Goal: Task Accomplishment & Management: Manage account settings

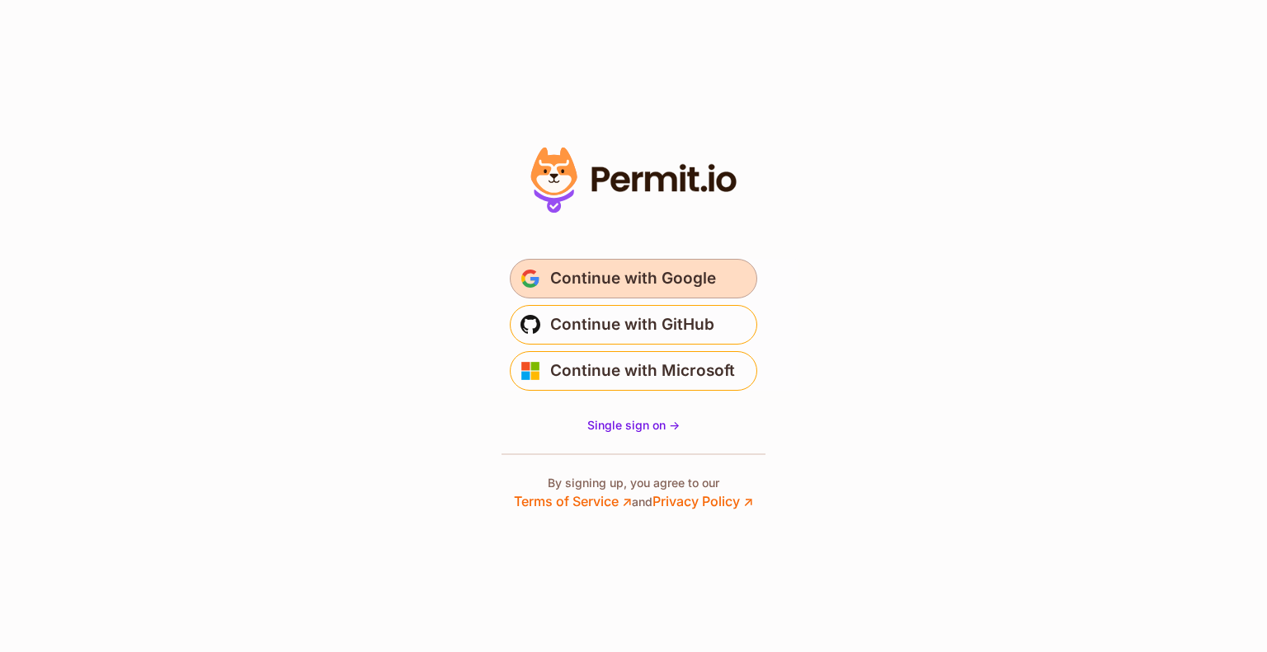
click at [600, 274] on span "Continue with Google" at bounding box center [633, 279] width 166 height 26
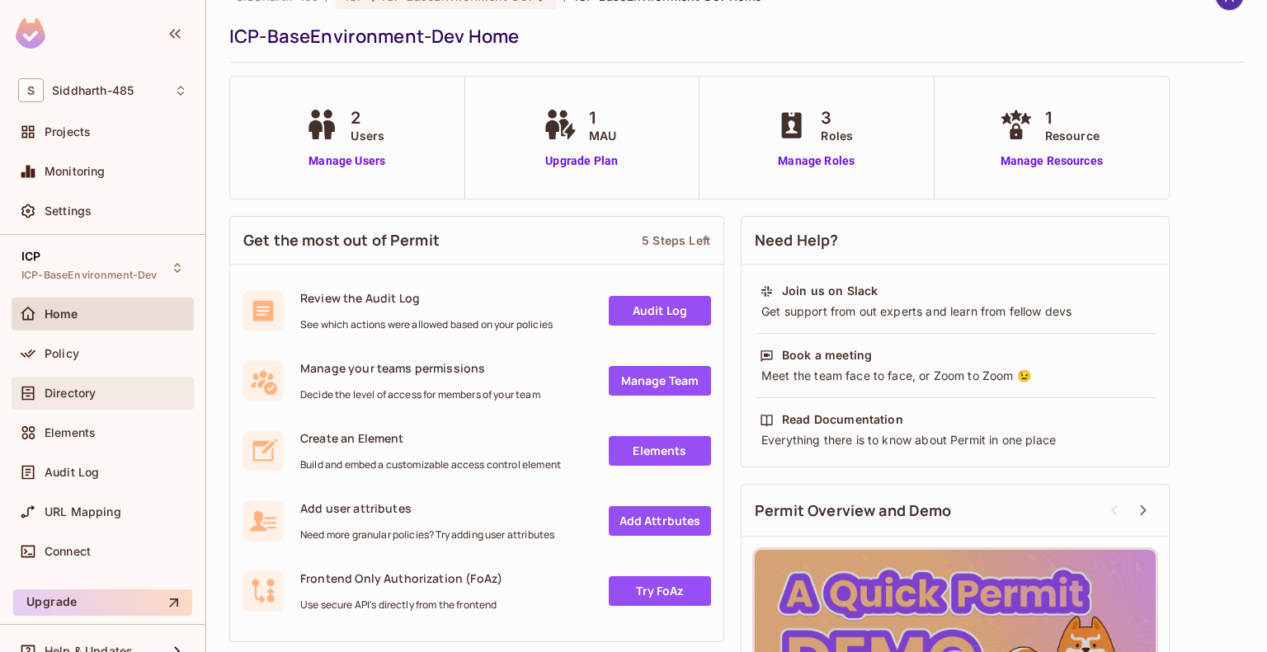
scroll to position [24, 0]
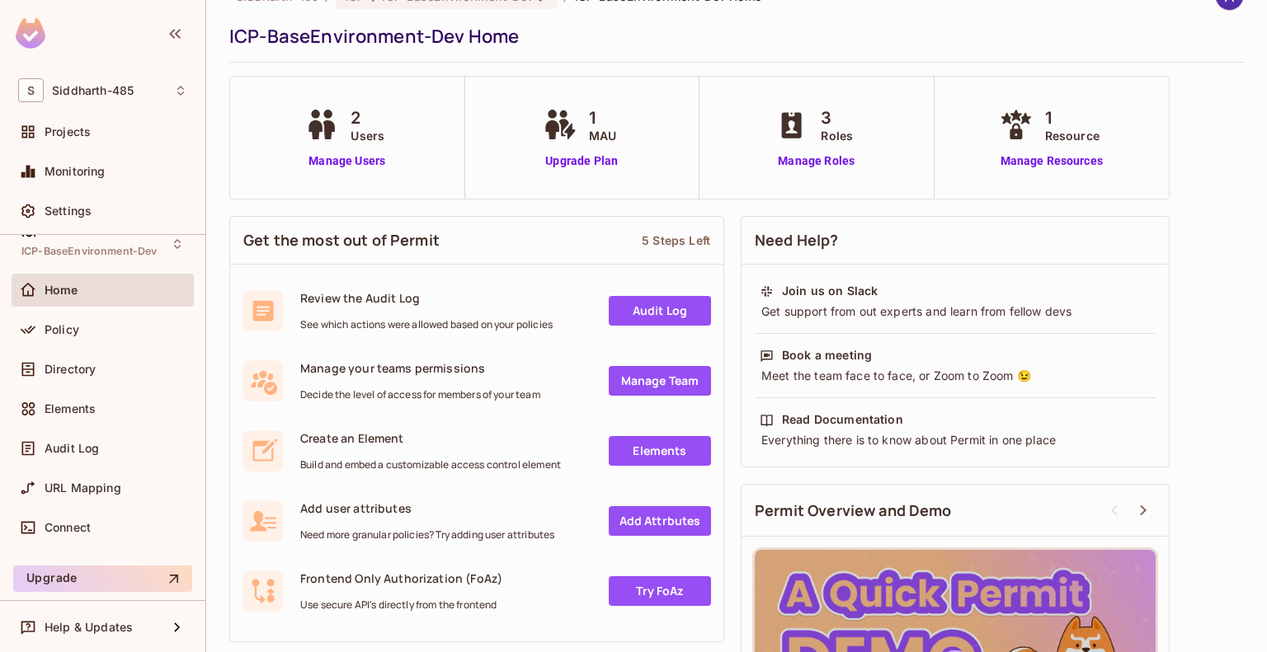
click at [62, 285] on span "Home" at bounding box center [62, 290] width 34 height 13
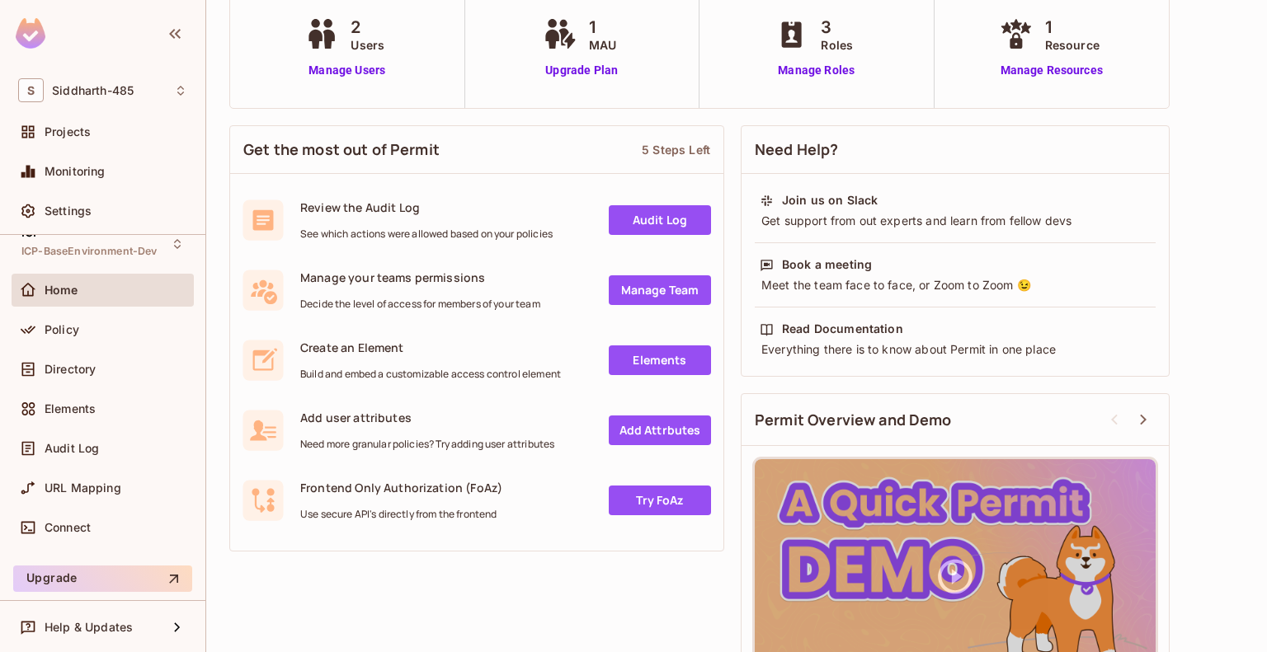
scroll to position [195, 0]
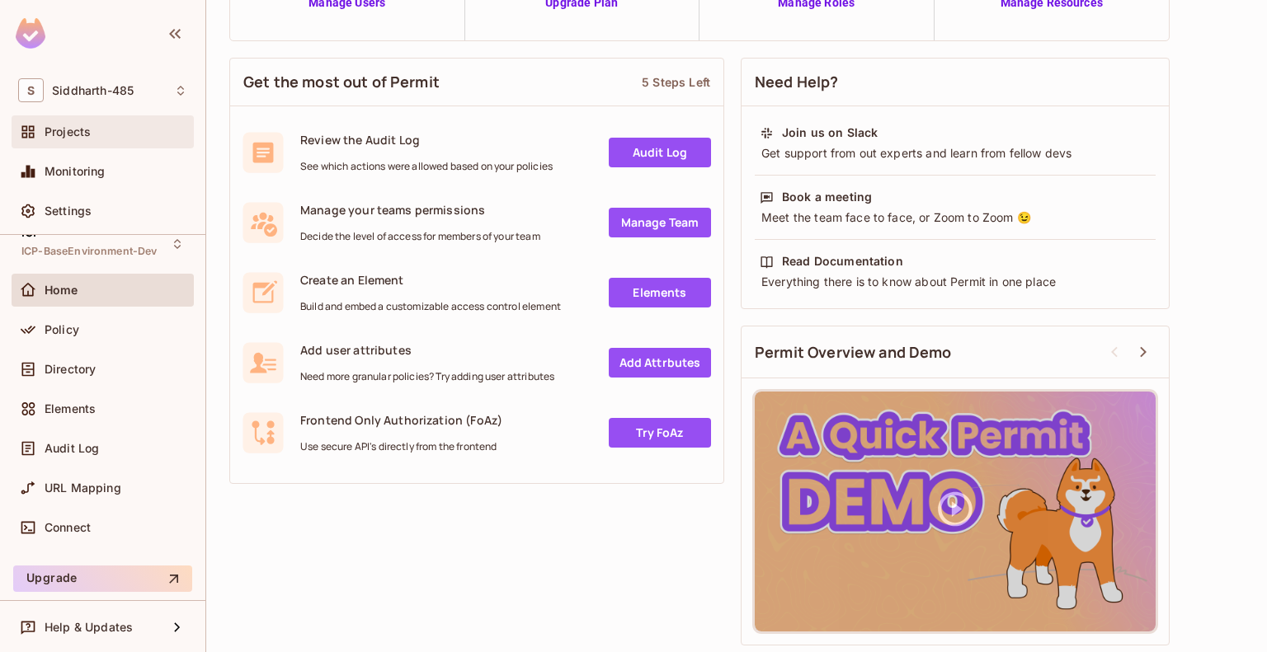
click at [76, 128] on span "Projects" at bounding box center [68, 131] width 46 height 13
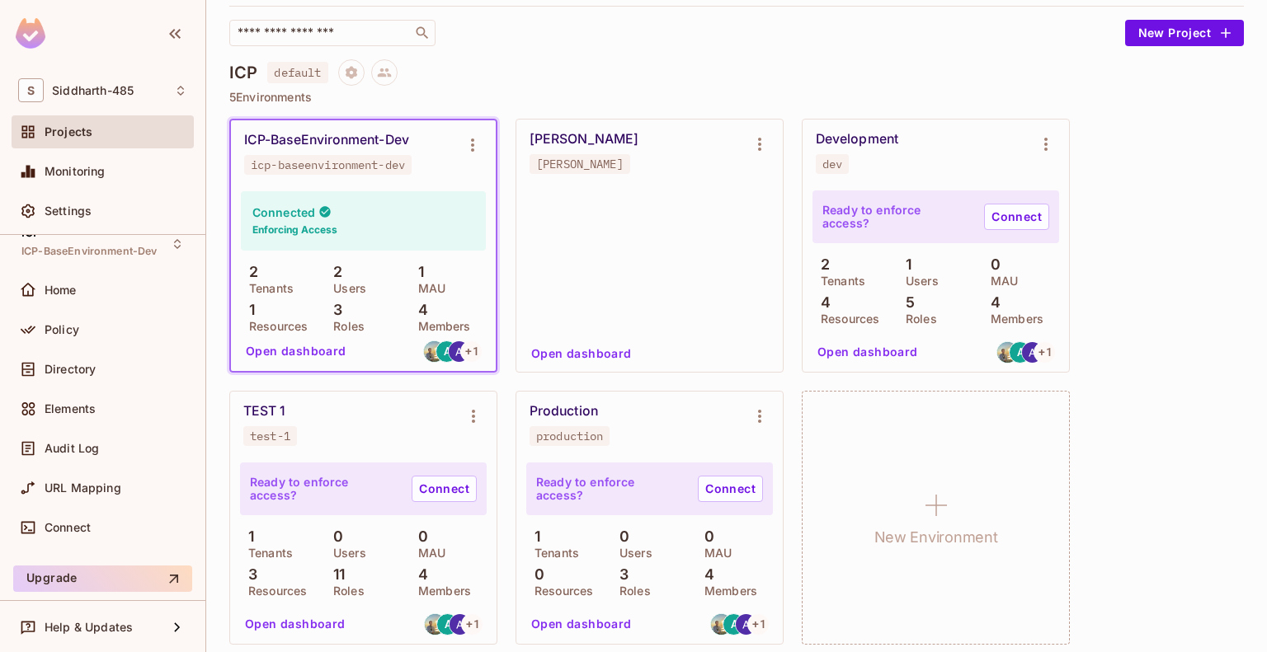
scroll to position [115, 0]
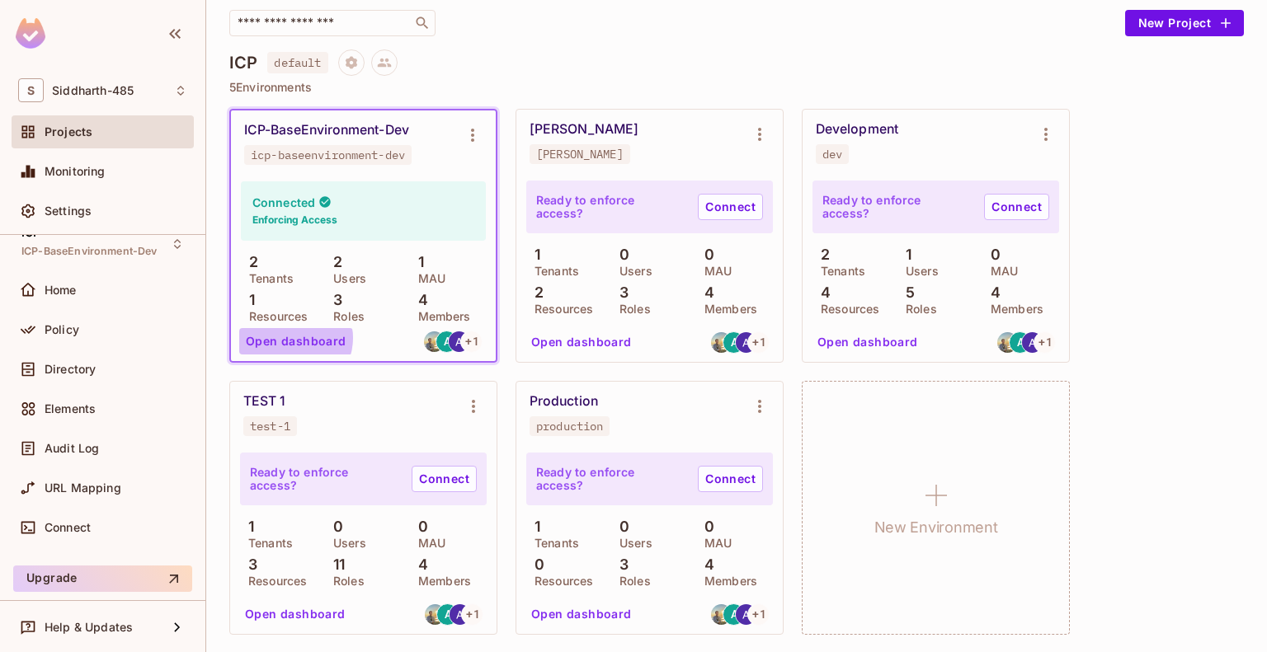
click at [292, 339] on button "Open dashboard" at bounding box center [296, 341] width 114 height 26
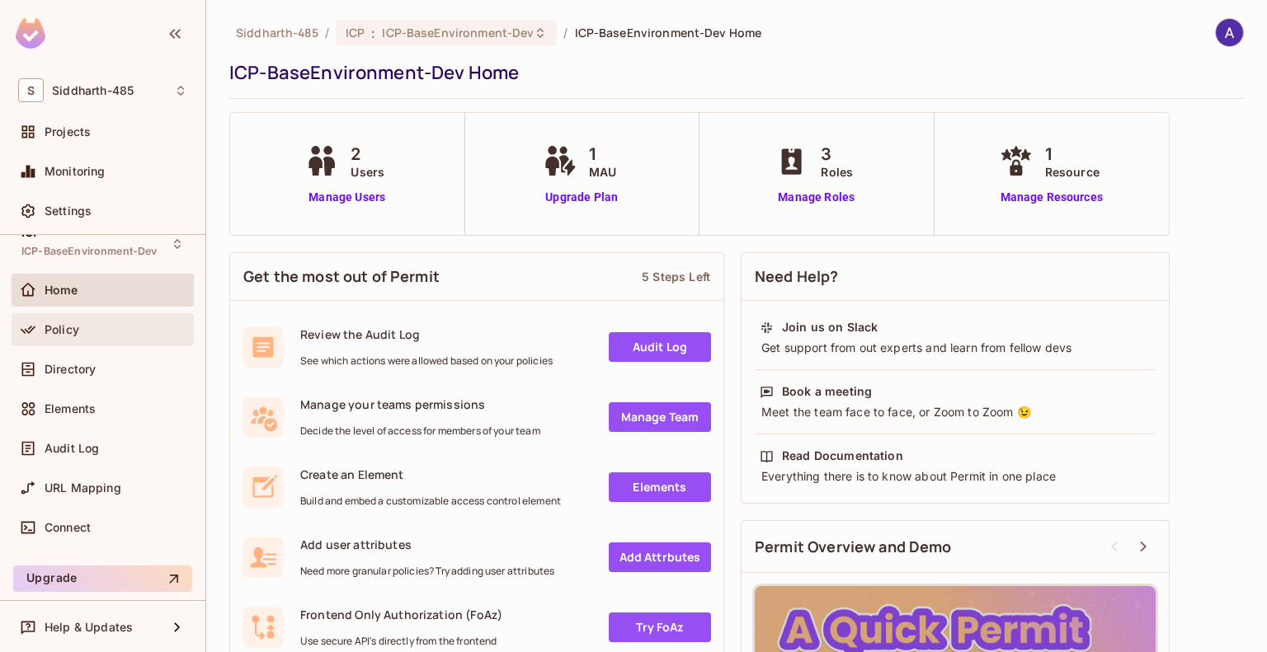
click at [70, 329] on span "Policy" at bounding box center [62, 329] width 35 height 13
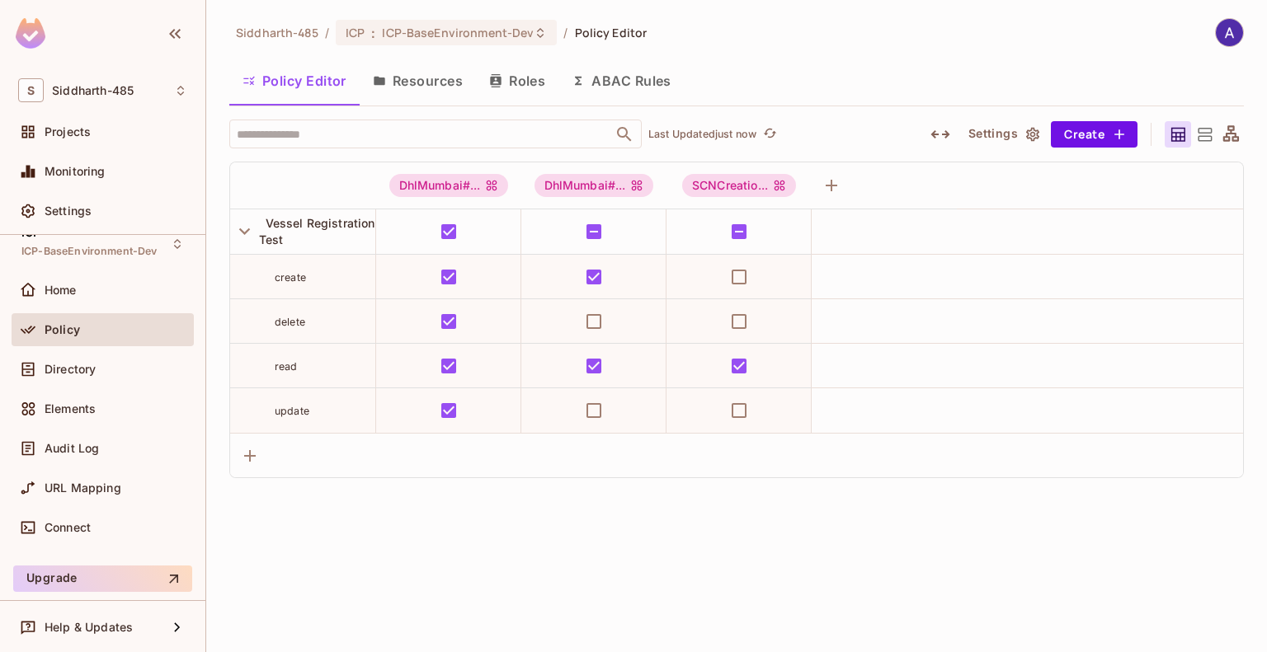
click at [426, 544] on div "Siddharth-485 / ICP : ICP-BaseEnvironment-Dev / Policy Editor Policy Editor Res…" at bounding box center [736, 326] width 1061 height 652
click at [66, 125] on span "Projects" at bounding box center [68, 131] width 46 height 13
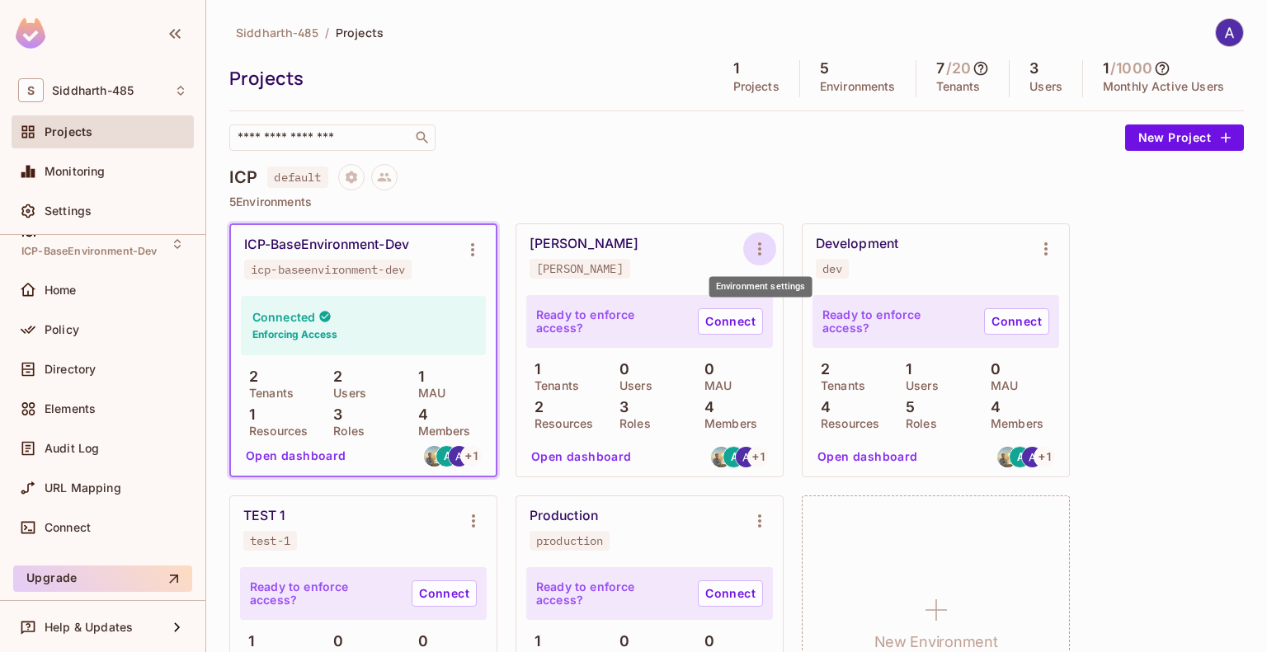
click at [754, 247] on icon "Environment settings" at bounding box center [760, 249] width 20 height 20
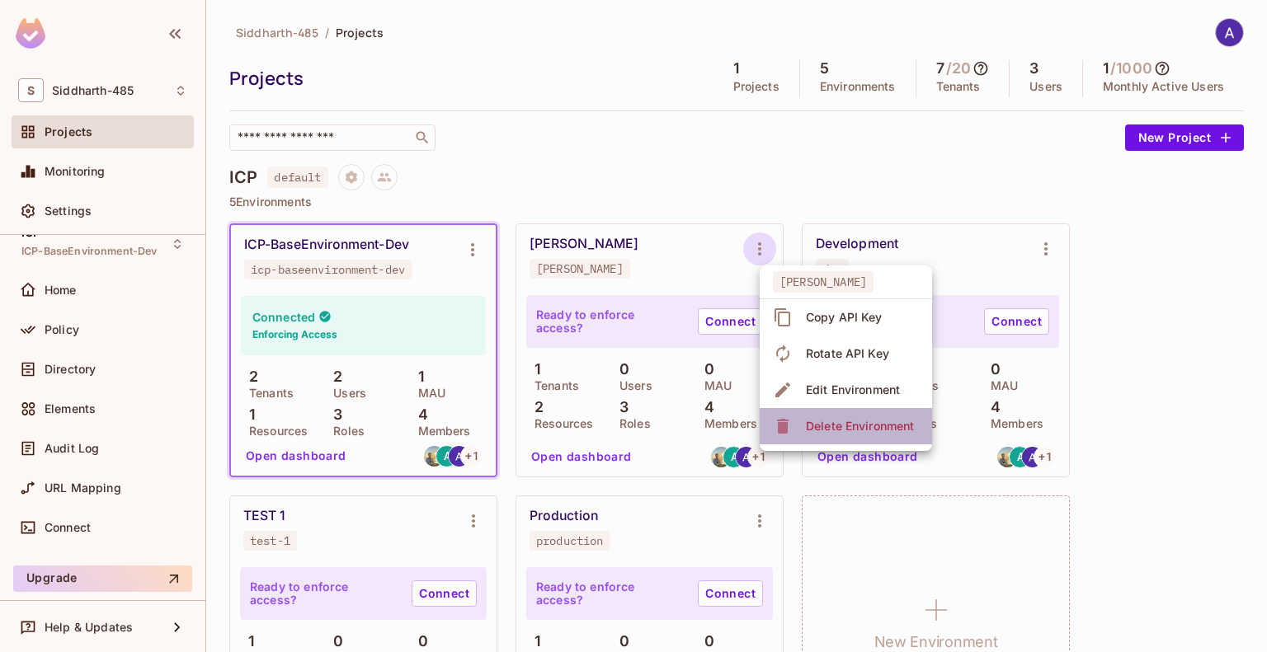
click at [831, 421] on div "Delete Environment" at bounding box center [860, 426] width 108 height 16
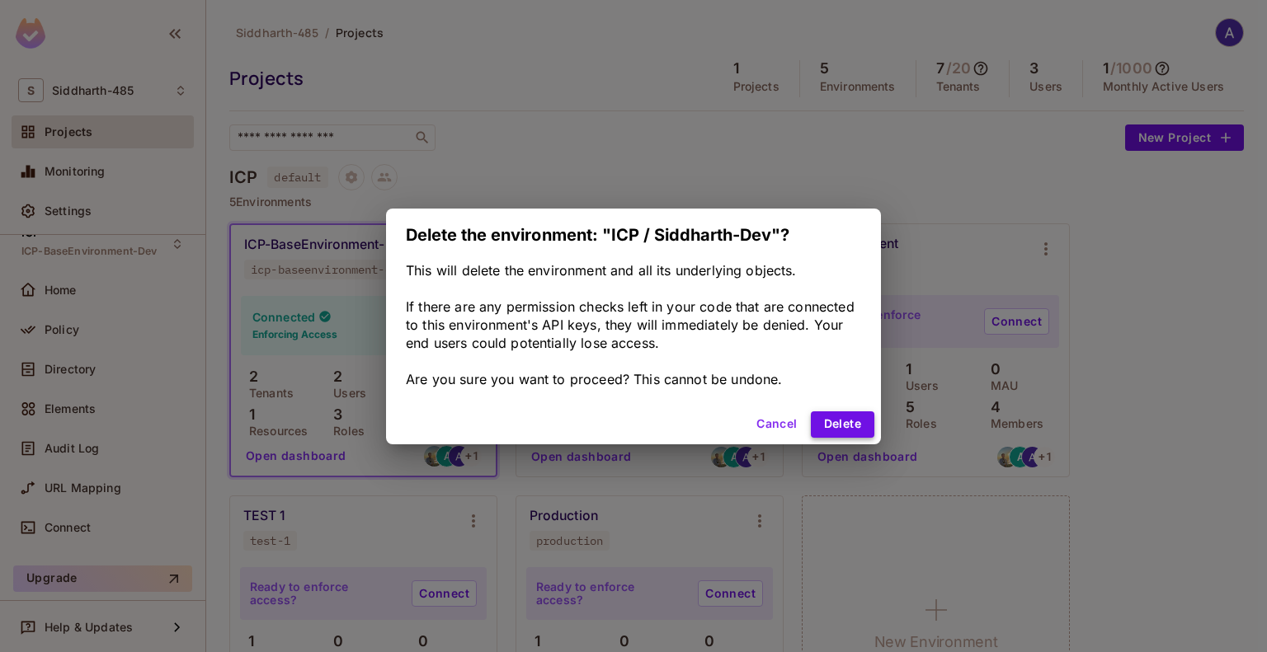
click at [827, 424] on button "Delete" at bounding box center [843, 425] width 64 height 26
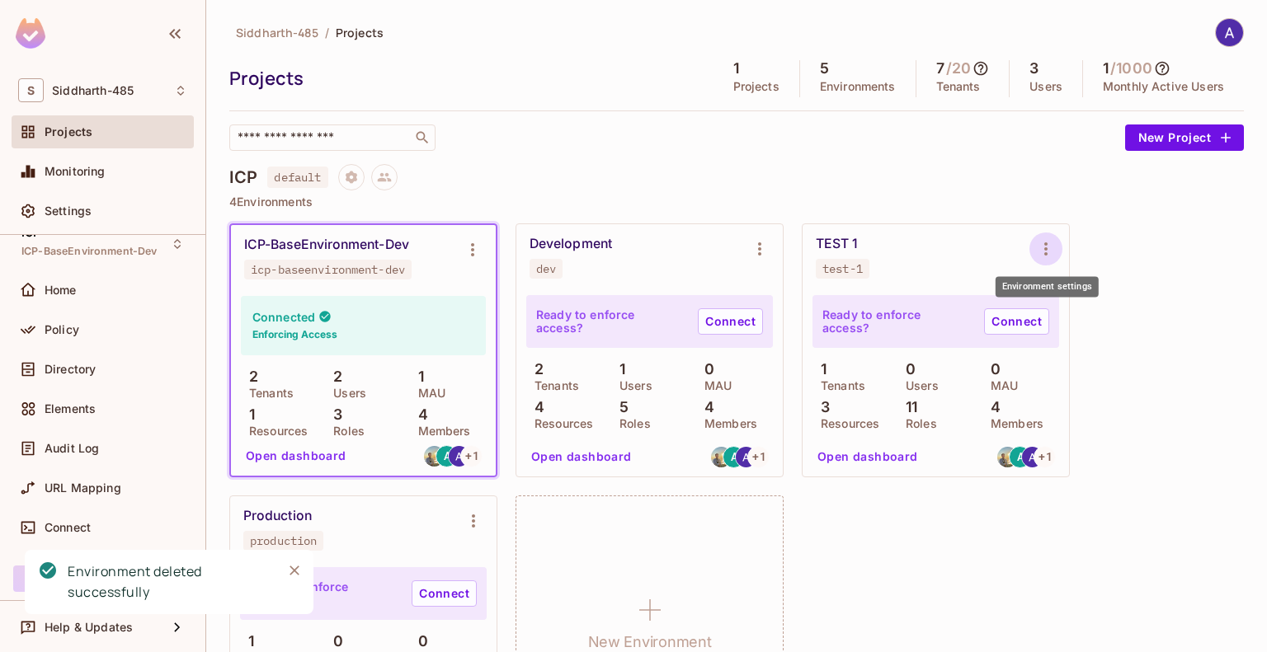
click at [1043, 247] on icon "Environment settings" at bounding box center [1046, 249] width 20 height 20
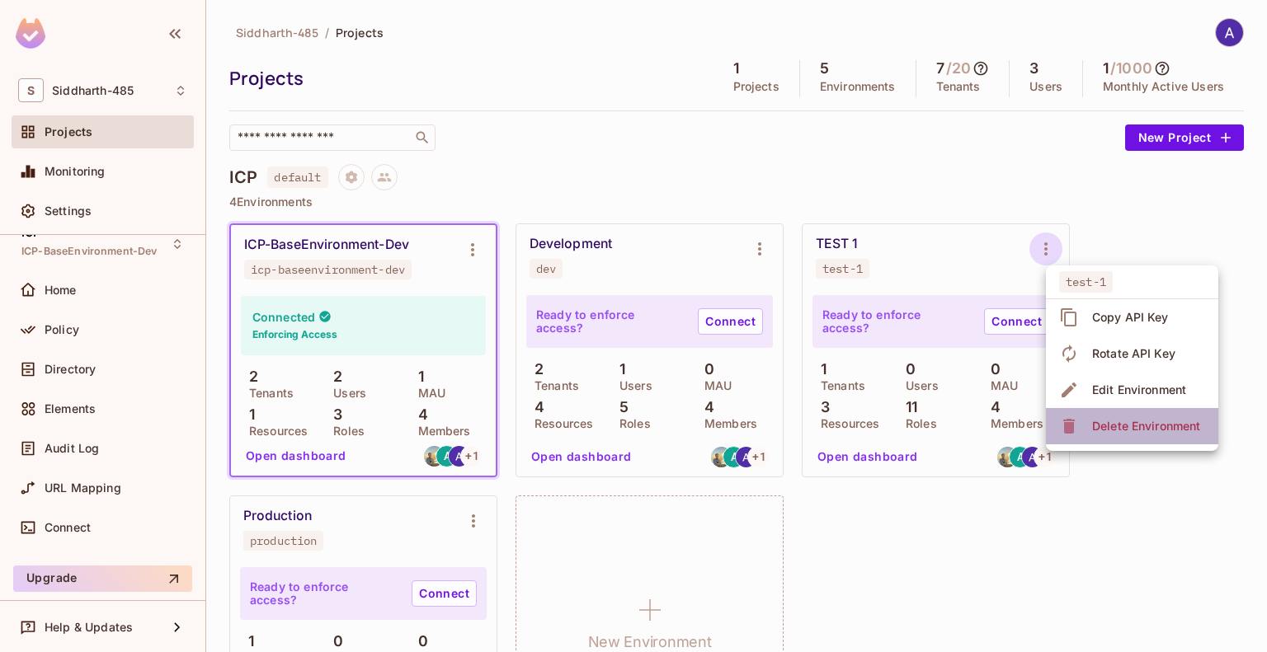
click at [1095, 426] on div "Delete Environment" at bounding box center [1146, 426] width 108 height 16
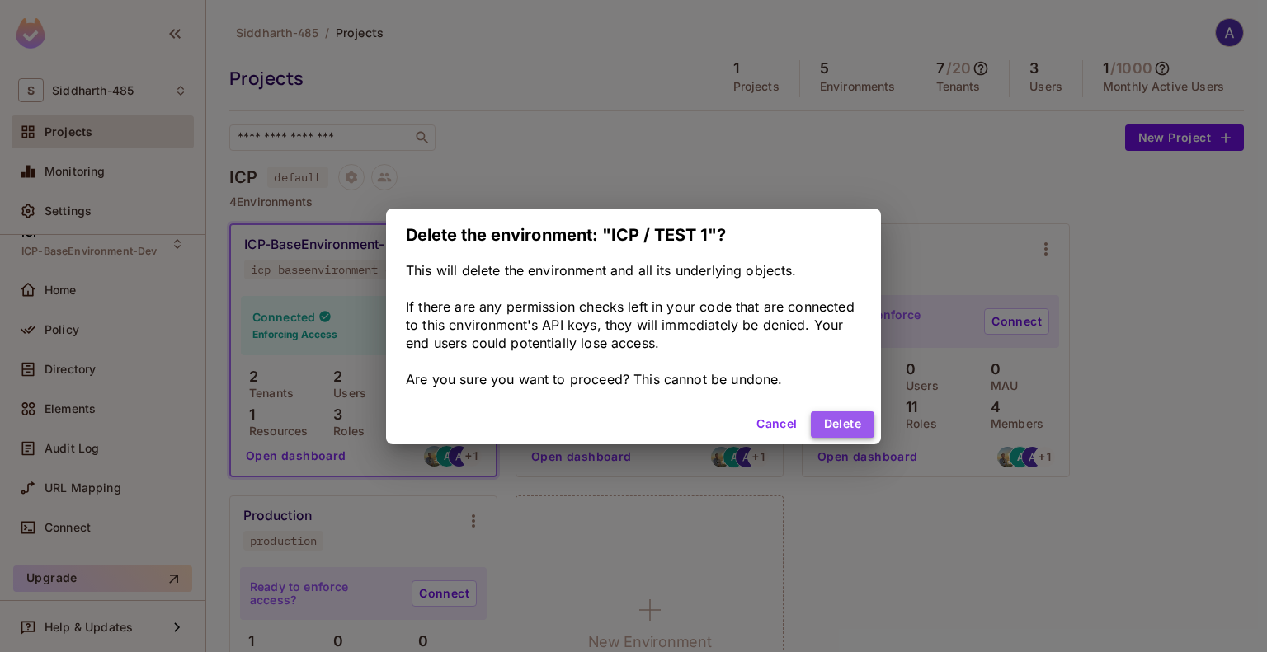
click at [840, 418] on button "Delete" at bounding box center [843, 425] width 64 height 26
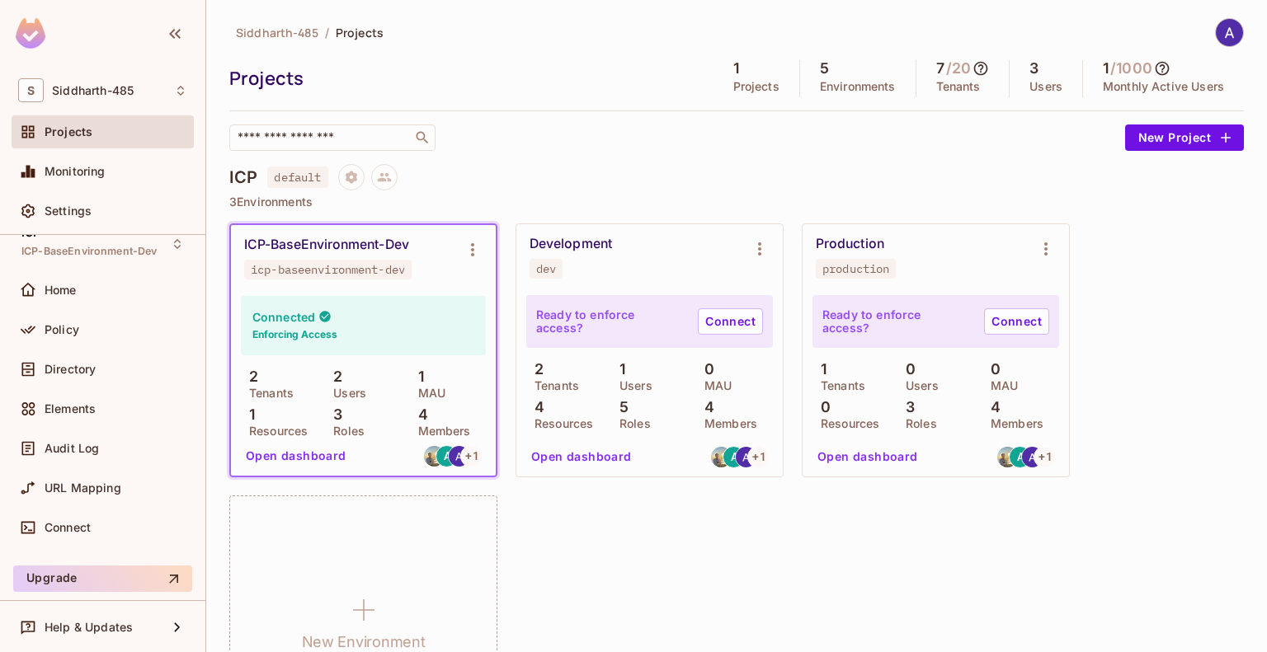
click at [525, 89] on div "Projects" at bounding box center [467, 78] width 476 height 25
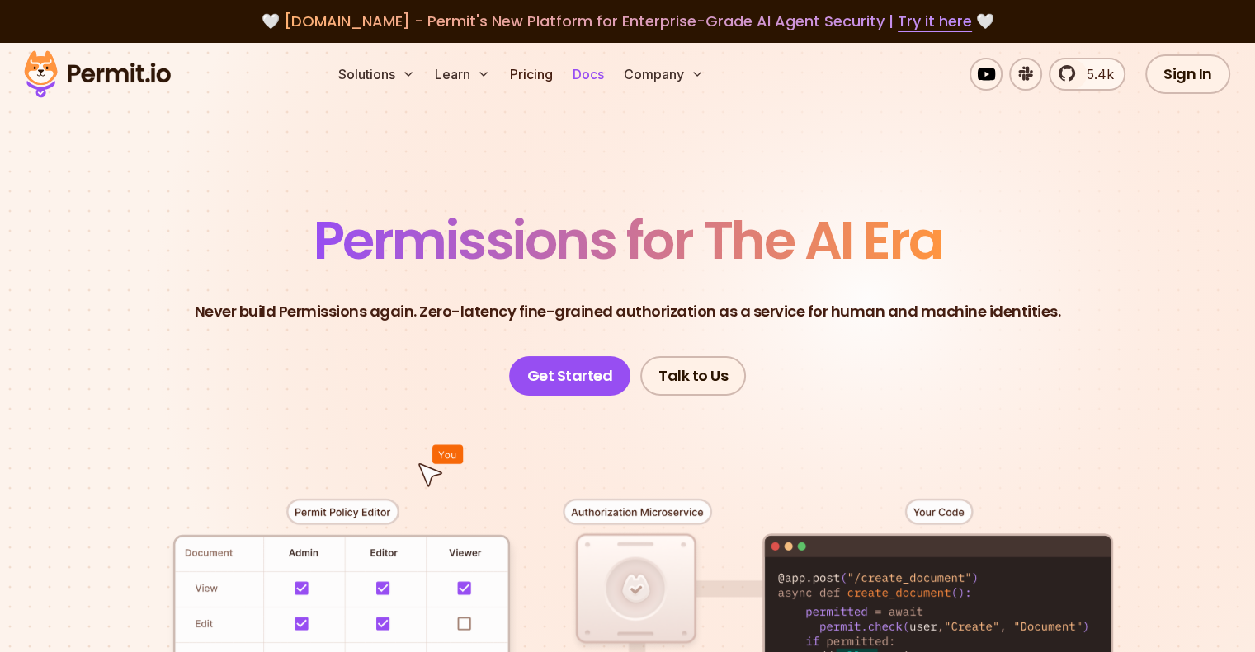
click at [610, 73] on link "Docs" at bounding box center [588, 74] width 45 height 33
